Goal: Task Accomplishment & Management: Manage account settings

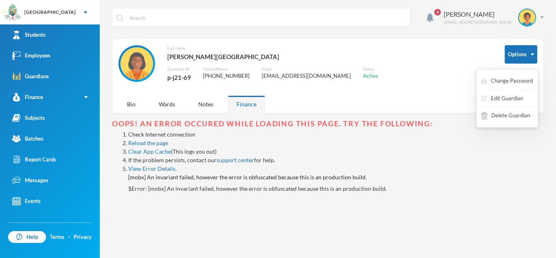
click at [517, 52] on button "Options" at bounding box center [521, 54] width 33 height 18
click at [500, 79] on button "Change Password" at bounding box center [507, 81] width 53 height 15
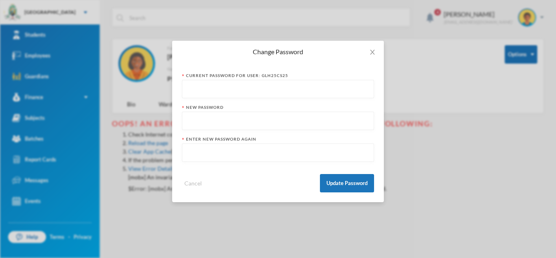
click at [329, 87] on input "text" at bounding box center [277, 89] width 183 height 18
type input "glh25cs25123"
click at [286, 116] on input "text" at bounding box center [277, 121] width 183 height 18
type input "Olatunji123"
click at [256, 150] on input "text" at bounding box center [277, 153] width 183 height 18
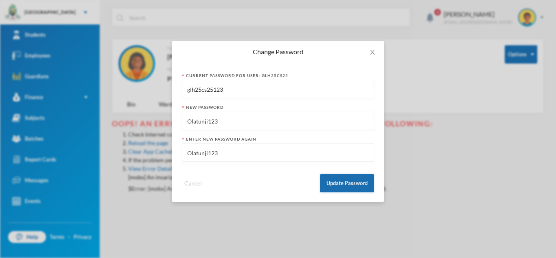
type input "Olatunji123"
click at [343, 186] on button "Update Password" at bounding box center [347, 183] width 54 height 18
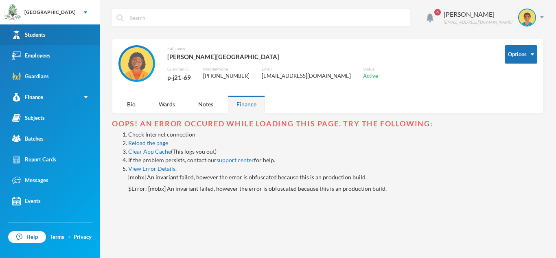
click at [41, 34] on div "Students" at bounding box center [28, 35] width 33 height 9
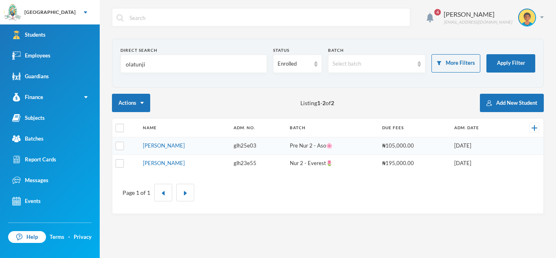
click at [152, 66] on input "olatunji" at bounding box center [194, 64] width 138 height 18
type input "o"
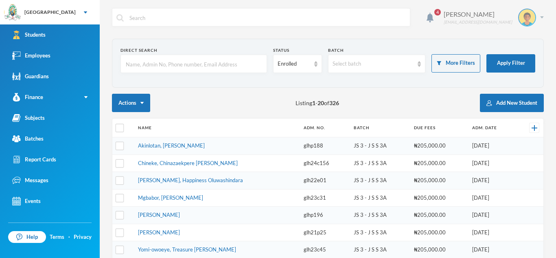
click at [534, 20] on img at bounding box center [527, 17] width 16 height 16
click at [524, 59] on button "Logout" at bounding box center [521, 59] width 37 height 12
